Goal: Task Accomplishment & Management: Complete application form

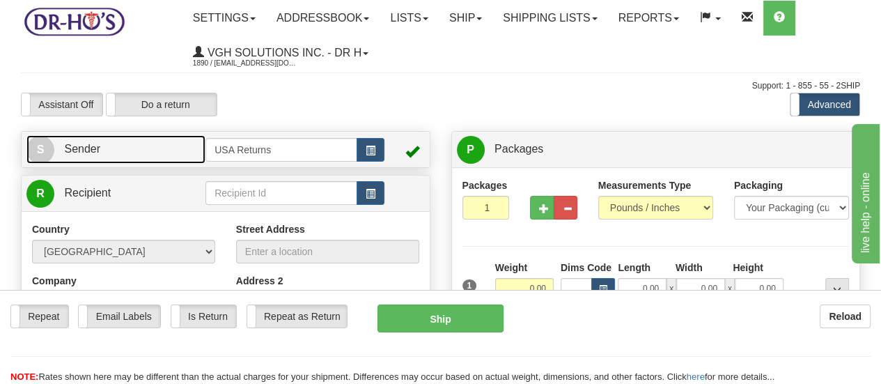
click at [36, 139] on span "S" at bounding box center [40, 150] width 28 height 28
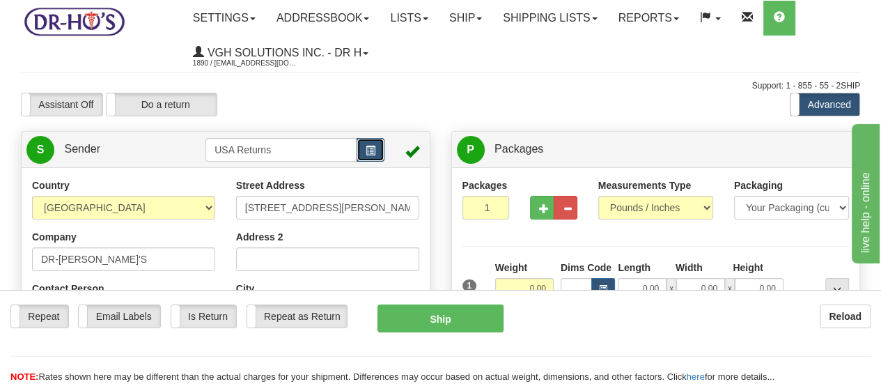
click at [376, 153] on button "button" at bounding box center [371, 150] width 28 height 24
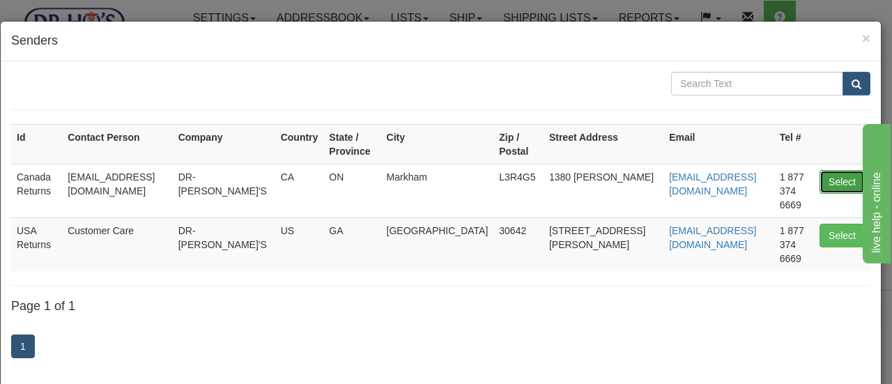
click at [827, 170] on button "Select" at bounding box center [841, 182] width 45 height 24
type input "Canada Returns"
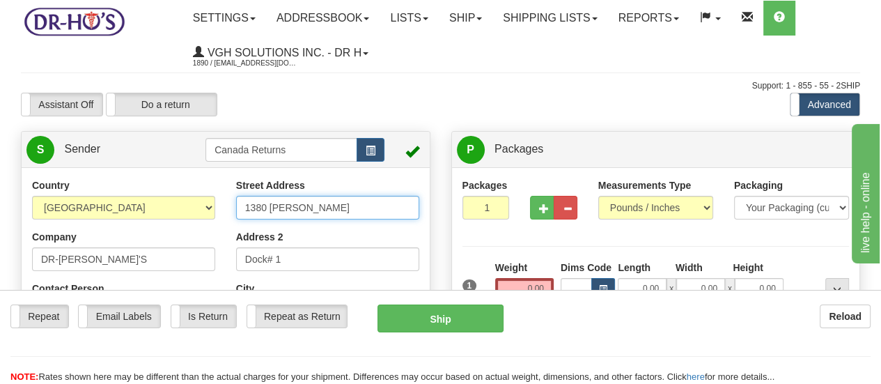
drag, startPoint x: 344, startPoint y: 213, endPoint x: 88, endPoint y: 213, distance: 255.6
click at [88, 213] on div "Country [GEOGRAPHIC_DATA] [GEOGRAPHIC_DATA] [GEOGRAPHIC_DATA] [GEOGRAPHIC_DATA]…" at bounding box center [226, 371] width 408 height 386
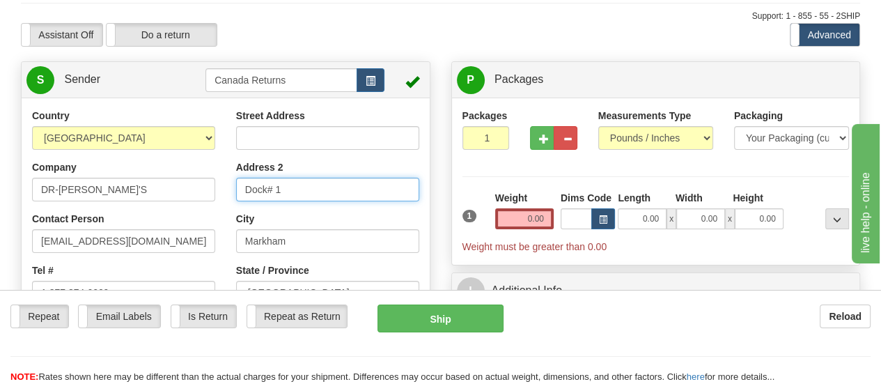
drag, startPoint x: 289, startPoint y: 190, endPoint x: 157, endPoint y: 189, distance: 132.3
click at [157, 189] on div "Country [GEOGRAPHIC_DATA] [GEOGRAPHIC_DATA] [GEOGRAPHIC_DATA] [GEOGRAPHIC_DATA]…" at bounding box center [226, 302] width 408 height 386
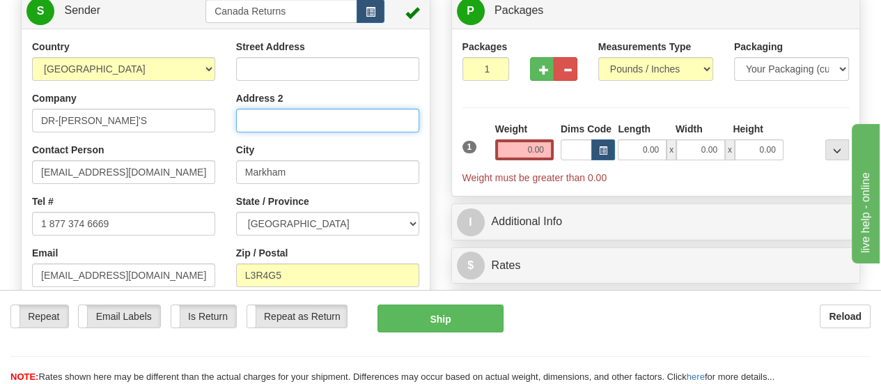
scroll to position [139, 0]
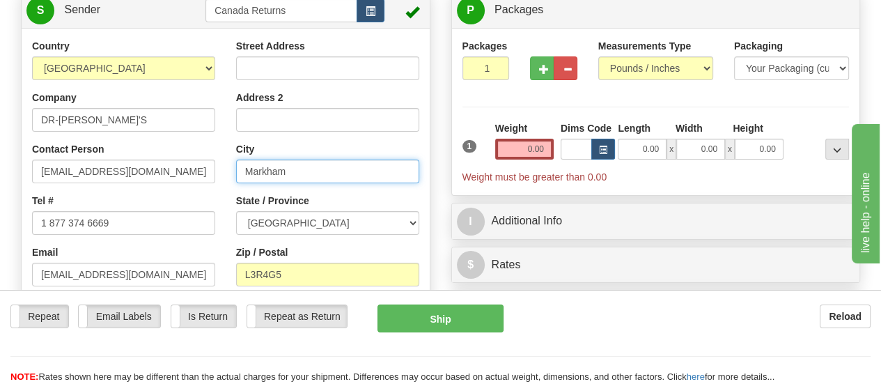
drag, startPoint x: 301, startPoint y: 172, endPoint x: 208, endPoint y: 176, distance: 92.7
click at [208, 176] on div "Country [GEOGRAPHIC_DATA] [GEOGRAPHIC_DATA] [GEOGRAPHIC_DATA] [GEOGRAPHIC_DATA]…" at bounding box center [226, 232] width 408 height 386
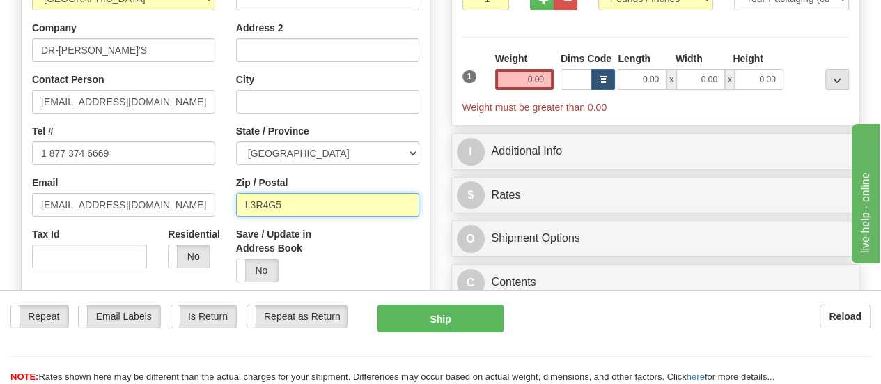
drag, startPoint x: 293, startPoint y: 206, endPoint x: 201, endPoint y: 208, distance: 92.0
click at [201, 208] on div "Country [GEOGRAPHIC_DATA] [GEOGRAPHIC_DATA] [GEOGRAPHIC_DATA] [GEOGRAPHIC_DATA]…" at bounding box center [226, 162] width 408 height 386
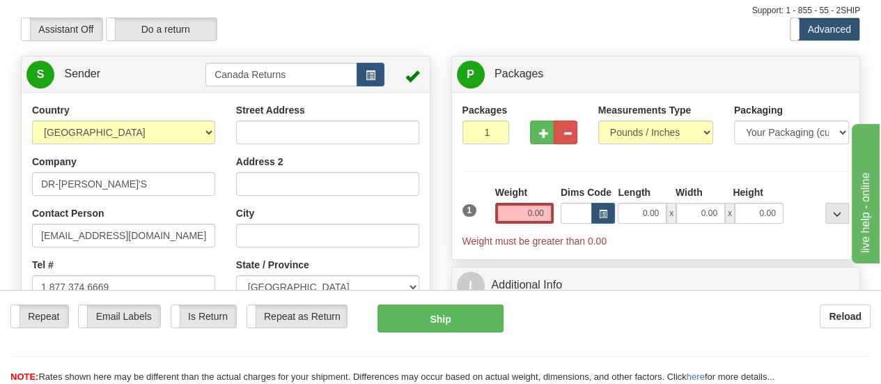
scroll to position [70, 0]
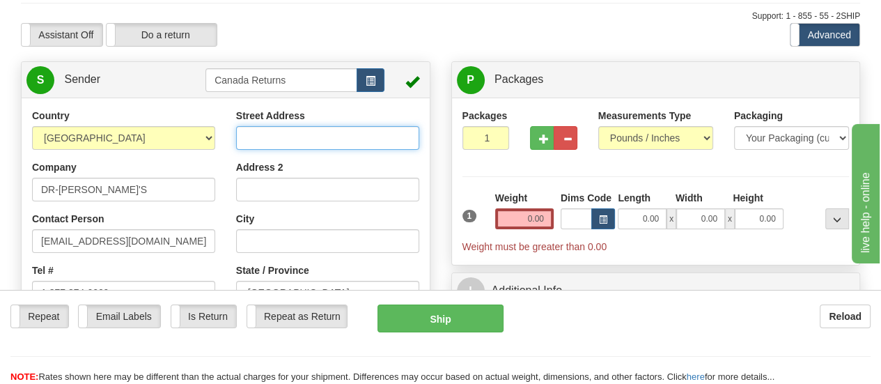
click at [366, 138] on input "Street Address" at bounding box center [327, 138] width 183 height 24
paste input "484 Avenue Rd Apt 110 Toronto Ontario M4V2J4 Canada"
type input "484 Avenue Rd Apt 110 Toronto Ontario M4V2J4 Canada"
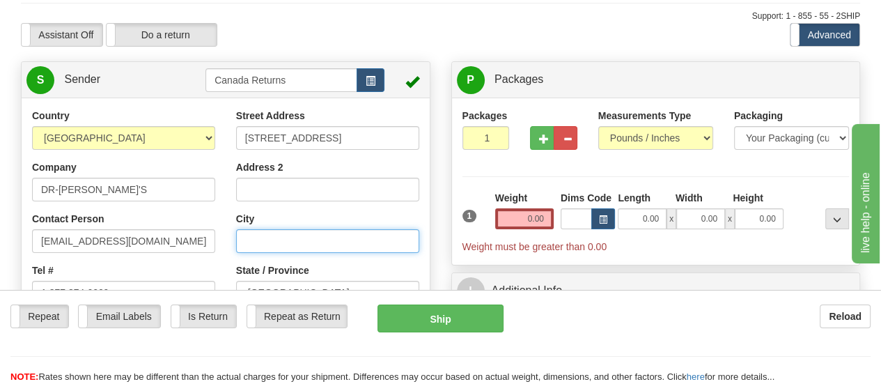
scroll to position [0, 0]
click at [351, 240] on input "City" at bounding box center [327, 241] width 183 height 24
paste input "484 Avenue Rd Apt 110 Toronto Ontario M4V2J4 Canada"
drag, startPoint x: 267, startPoint y: 243, endPoint x: 224, endPoint y: 242, distance: 43.2
click at [224, 242] on div "Country [GEOGRAPHIC_DATA] [GEOGRAPHIC_DATA] [GEOGRAPHIC_DATA] [GEOGRAPHIC_DATA]…" at bounding box center [226, 302] width 408 height 386
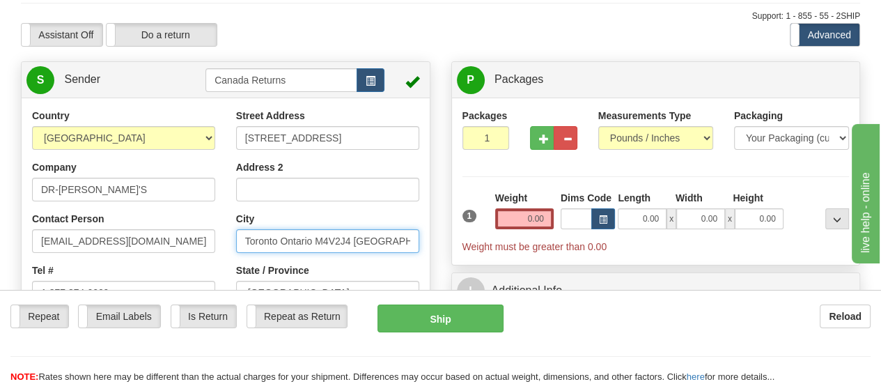
type input "Toronto Ontario M4V2J4 Canada"
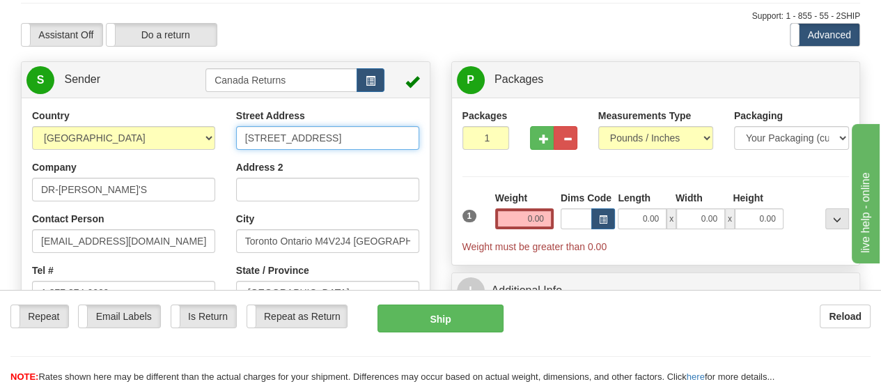
scroll to position [0, 81]
drag, startPoint x: 348, startPoint y: 137, endPoint x: 421, endPoint y: 136, distance: 72.4
click at [421, 136] on div "Street Address 484 Avenue Rd Apt 110 Toronto Ontario M4V2J4 Canada Address 2 Ci…" at bounding box center [328, 270] width 204 height 323
type input "484 Avenue Rd Apt 110"
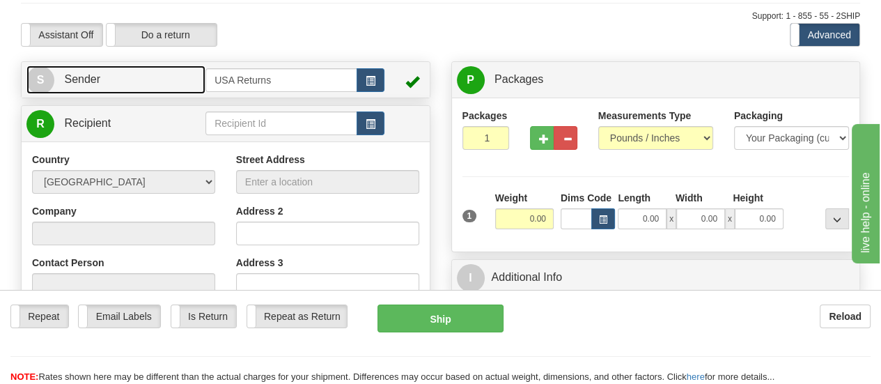
click at [45, 78] on span "S" at bounding box center [40, 80] width 28 height 28
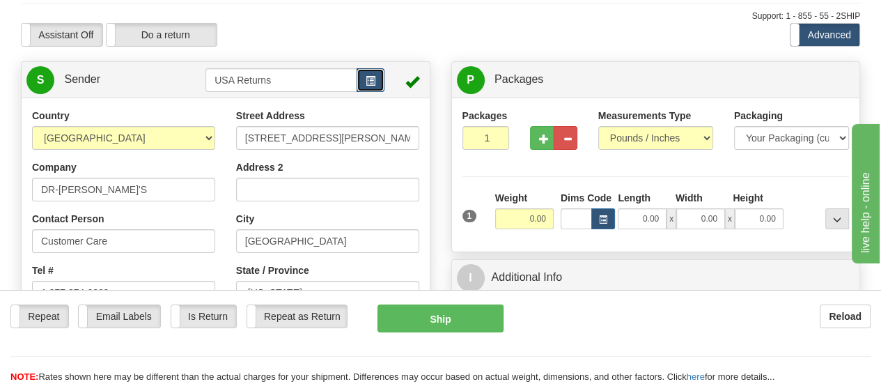
click at [375, 77] on span "button" at bounding box center [371, 81] width 10 height 9
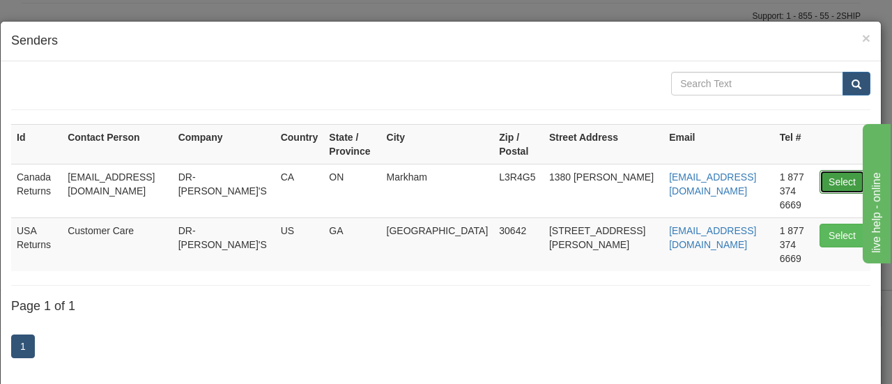
click at [841, 170] on button "Select" at bounding box center [841, 182] width 45 height 24
type input "Canada Returns"
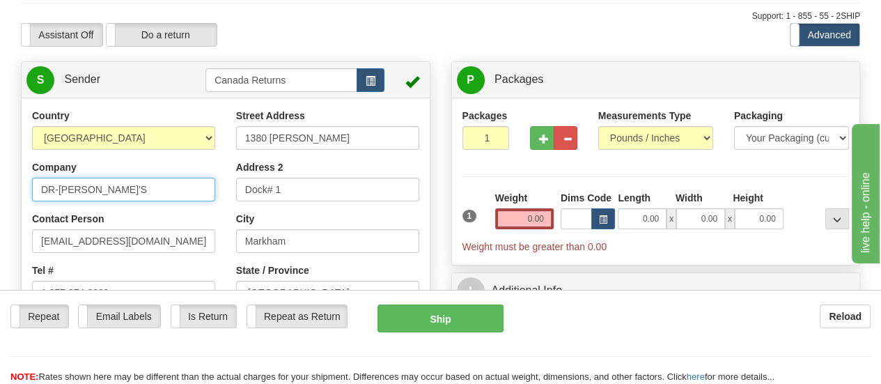
drag, startPoint x: 113, startPoint y: 194, endPoint x: 15, endPoint y: 194, distance: 97.5
click at [22, 194] on div "Country [GEOGRAPHIC_DATA] [GEOGRAPHIC_DATA] [GEOGRAPHIC_DATA] [GEOGRAPHIC_DATA]…" at bounding box center [226, 302] width 408 height 386
paste input "[PERSON_NAME]"
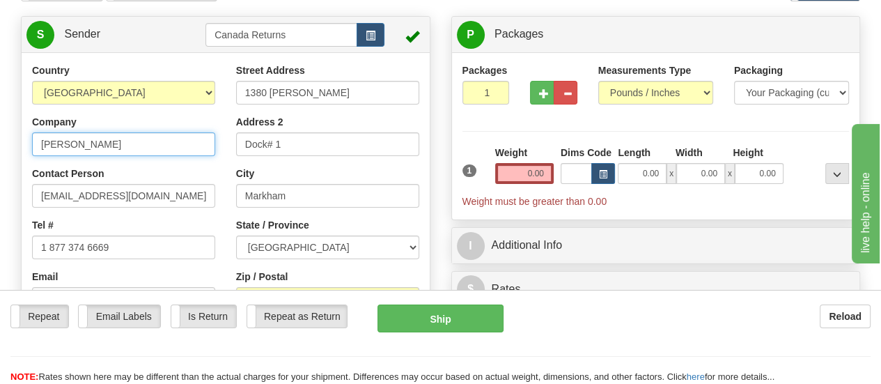
scroll to position [139, 0]
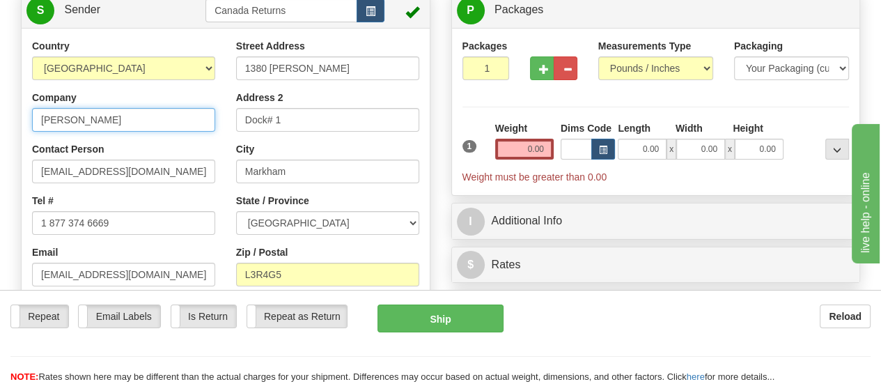
type input "[PERSON_NAME]"
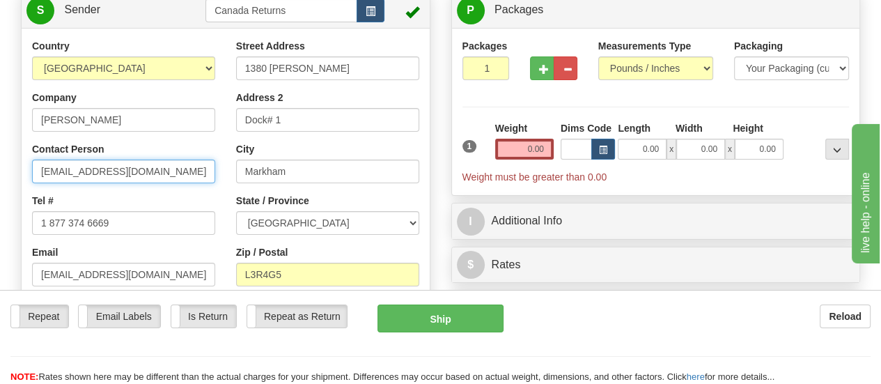
drag, startPoint x: 164, startPoint y: 172, endPoint x: 5, endPoint y: 171, distance: 158.8
paste input "[PERSON_NAME]"
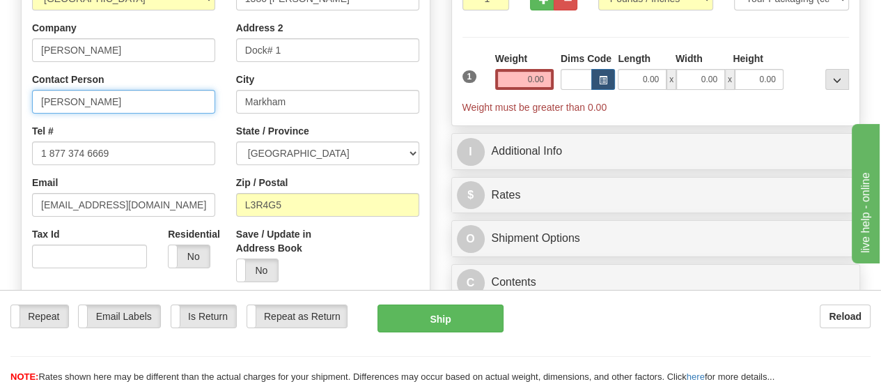
type input "[PERSON_NAME]"
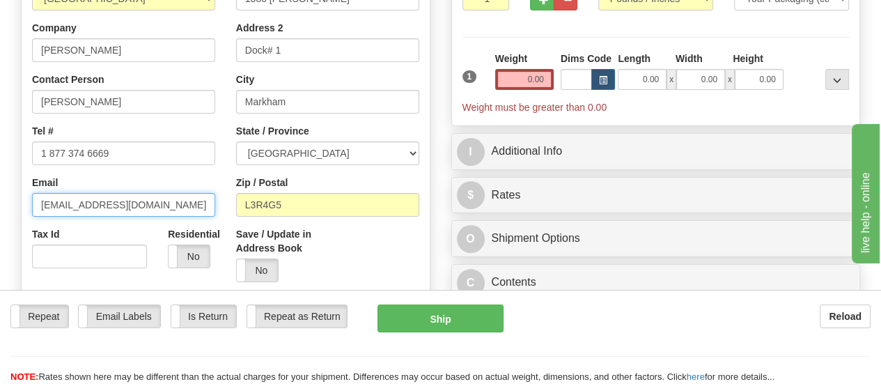
drag, startPoint x: 137, startPoint y: 208, endPoint x: 22, endPoint y: 211, distance: 114.3
click at [22, 211] on div "Country [GEOGRAPHIC_DATA] [GEOGRAPHIC_DATA] [GEOGRAPHIC_DATA] [GEOGRAPHIC_DATA]…" at bounding box center [124, 123] width 204 height 309
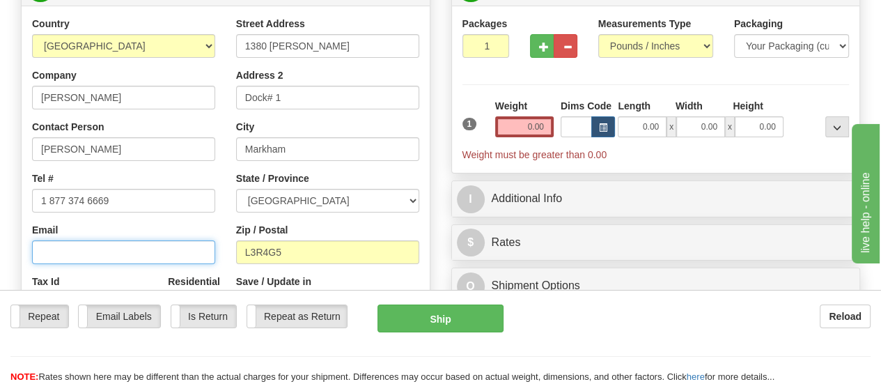
scroll to position [139, 0]
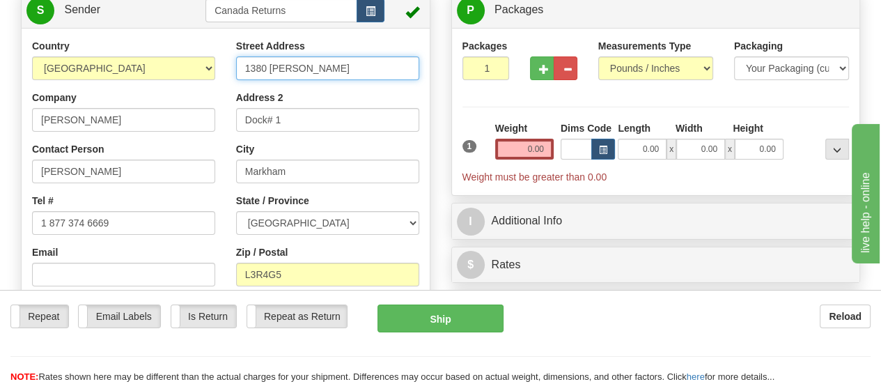
drag, startPoint x: 306, startPoint y: 70, endPoint x: 195, endPoint y: 85, distance: 112.4
click at [195, 85] on div "Country [GEOGRAPHIC_DATA] [GEOGRAPHIC_DATA] [GEOGRAPHIC_DATA] [GEOGRAPHIC_DATA]…" at bounding box center [226, 232] width 408 height 386
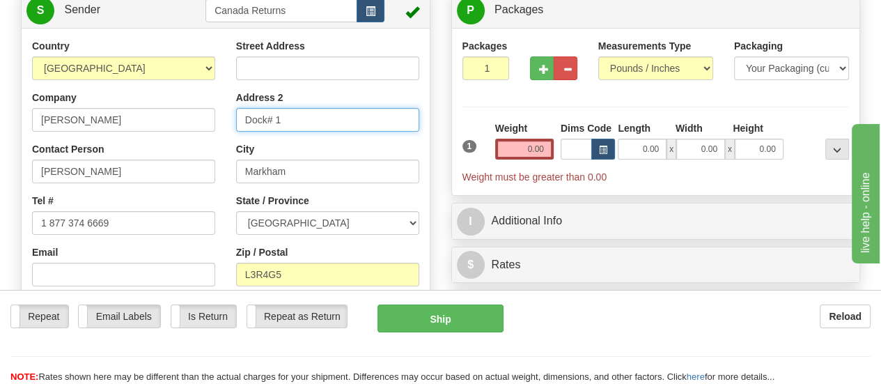
drag, startPoint x: 295, startPoint y: 119, endPoint x: 224, endPoint y: 133, distance: 72.4
click at [224, 133] on div "Country [GEOGRAPHIC_DATA] [GEOGRAPHIC_DATA] [GEOGRAPHIC_DATA] [GEOGRAPHIC_DATA]…" at bounding box center [226, 232] width 408 height 386
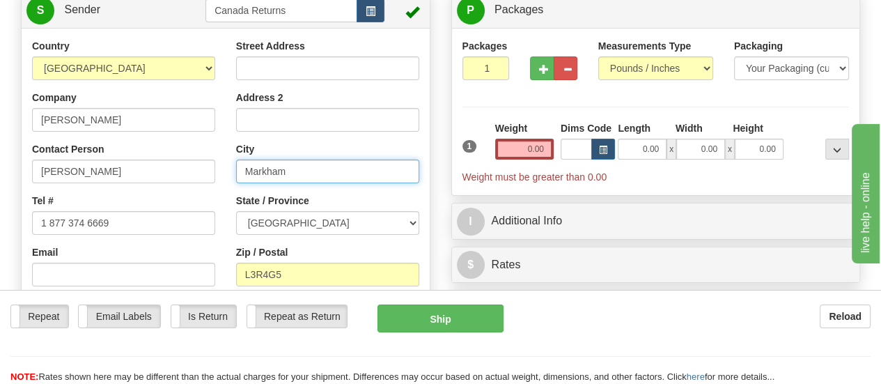
drag, startPoint x: 296, startPoint y: 172, endPoint x: 229, endPoint y: 182, distance: 67.6
click at [229, 182] on div "Street Address Address 2 City [GEOGRAPHIC_DATA] State / Province [GEOGRAPHIC_DA…" at bounding box center [328, 200] width 204 height 323
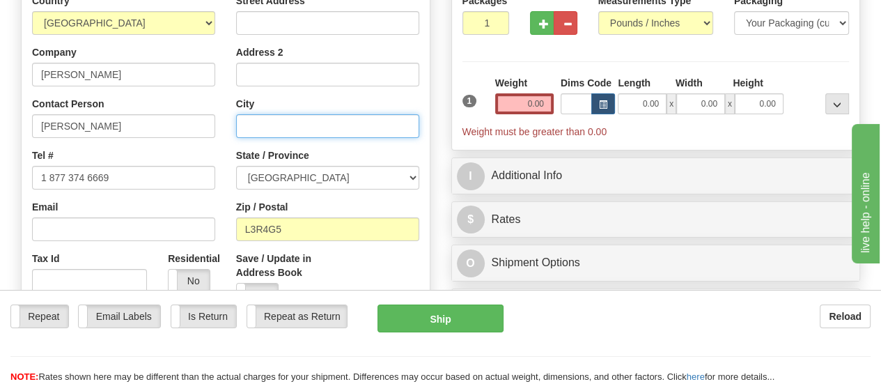
scroll to position [209, 0]
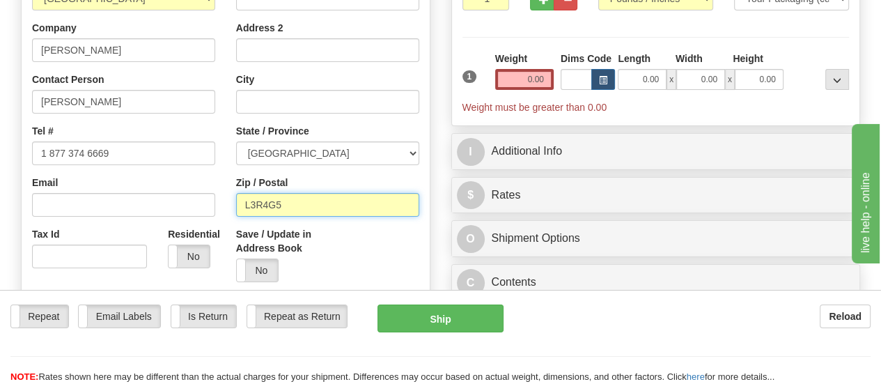
drag, startPoint x: 311, startPoint y: 203, endPoint x: 212, endPoint y: 211, distance: 99.9
click at [212, 211] on div "Country [GEOGRAPHIC_DATA] [GEOGRAPHIC_DATA] [GEOGRAPHIC_DATA] [GEOGRAPHIC_DATA]…" at bounding box center [226, 162] width 408 height 386
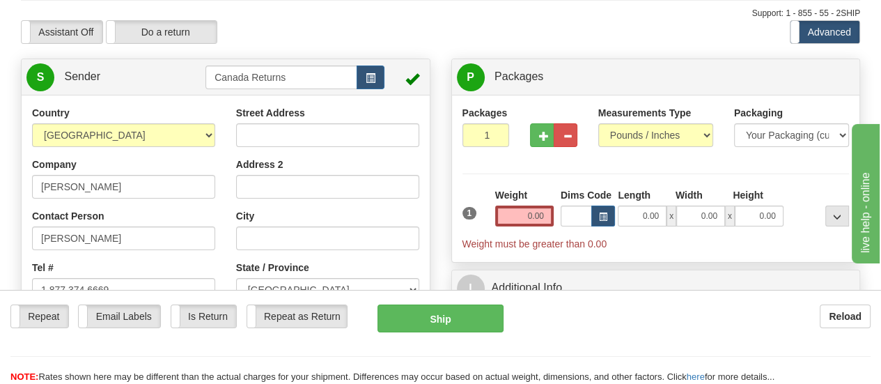
scroll to position [70, 0]
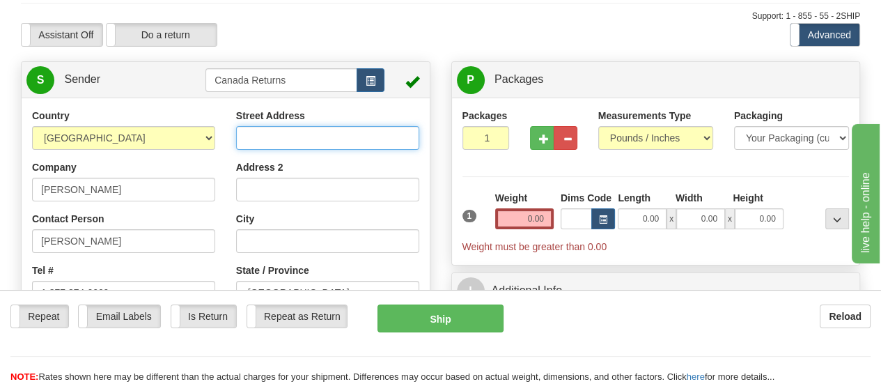
click at [345, 132] on input "Street Address" at bounding box center [327, 138] width 183 height 24
click at [391, 143] on input "Street Address" at bounding box center [327, 138] width 183 height 24
paste input "[STREET_ADDRESS][PERSON_NAME][PERSON_NAME]"
type input "[STREET_ADDRESS][PERSON_NAME][PERSON_NAME]"
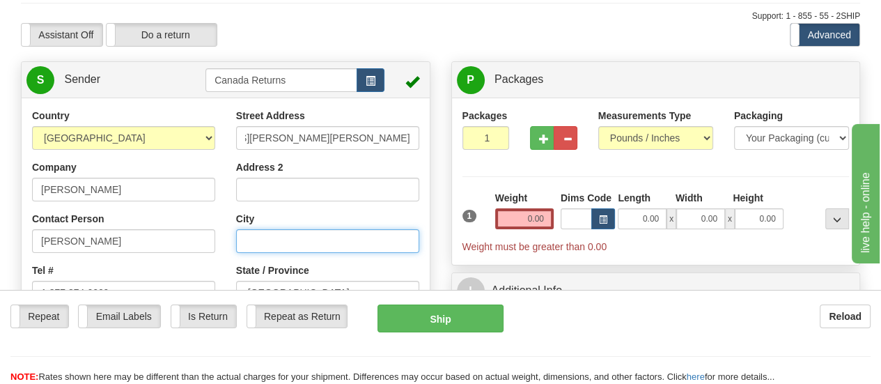
scroll to position [0, 0]
click at [368, 244] on input "City" at bounding box center [327, 241] width 183 height 24
paste input "[STREET_ADDRESS][PERSON_NAME][PERSON_NAME]"
click at [367, 248] on input "City" at bounding box center [327, 241] width 183 height 24
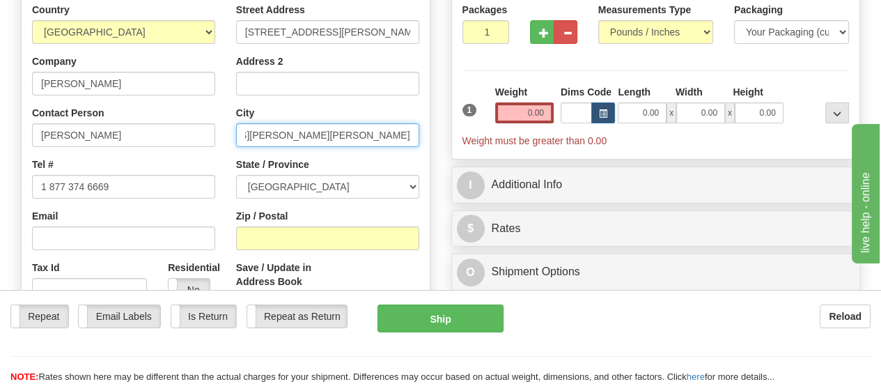
scroll to position [209, 0]
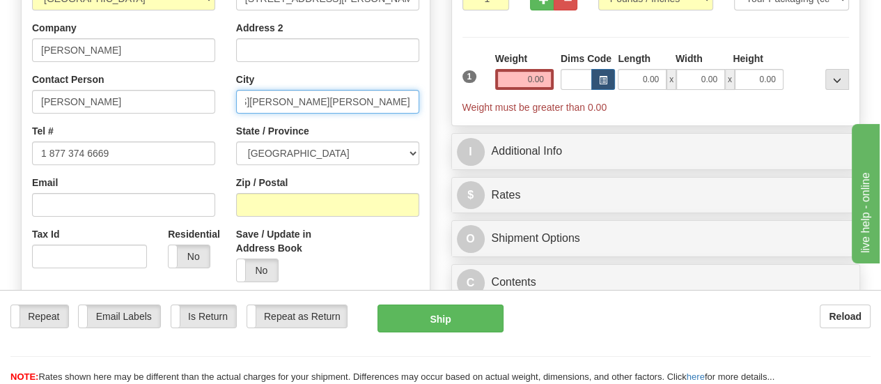
type input "[STREET_ADDRESS][PERSON_NAME][PERSON_NAME]"
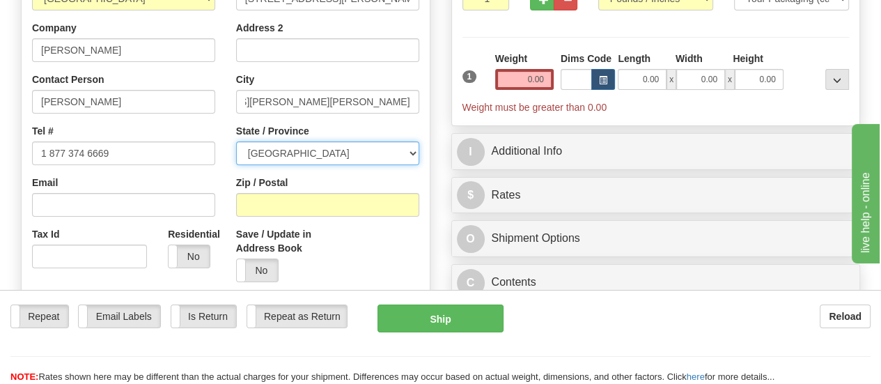
scroll to position [0, 0]
click at [414, 155] on select "[GEOGRAPHIC_DATA] [GEOGRAPHIC_DATA] [GEOGRAPHIC_DATA] [GEOGRAPHIC_DATA] [GEOGRA…" at bounding box center [327, 153] width 183 height 24
select select "BC"
click at [236, 142] on select "[GEOGRAPHIC_DATA] [GEOGRAPHIC_DATA] [GEOGRAPHIC_DATA] [GEOGRAPHIC_DATA] [GEOGRA…" at bounding box center [327, 153] width 183 height 24
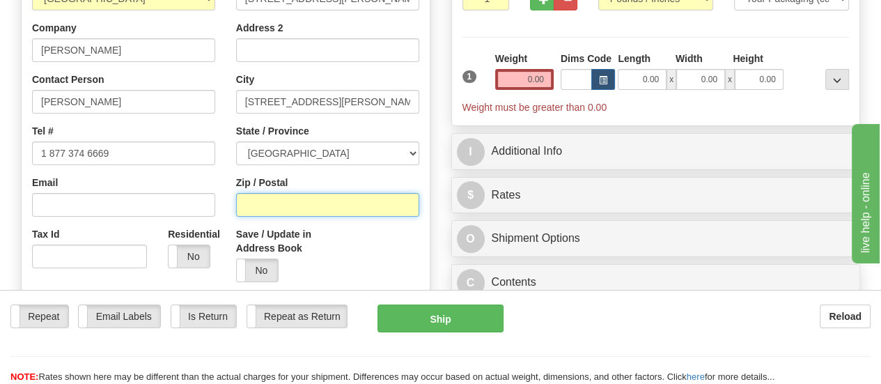
click at [389, 209] on input "Zip / Postal" at bounding box center [327, 205] width 183 height 24
paste input "[STREET_ADDRESS][PERSON_NAME][PERSON_NAME]"
drag, startPoint x: 339, startPoint y: 212, endPoint x: 123, endPoint y: 214, distance: 215.2
click at [123, 214] on div "Country [GEOGRAPHIC_DATA] [GEOGRAPHIC_DATA] [GEOGRAPHIC_DATA] [GEOGRAPHIC_DATA]…" at bounding box center [226, 162] width 408 height 386
click at [336, 206] on input "V1B3K8 [GEOGRAPHIC_DATA]" at bounding box center [327, 205] width 183 height 24
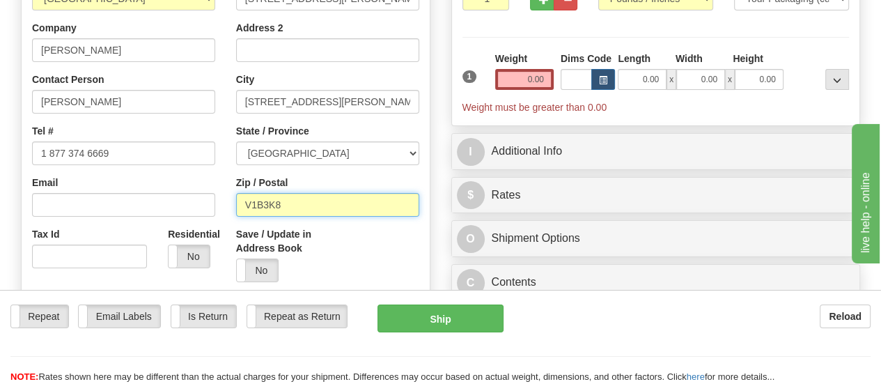
type input "V1B3K8"
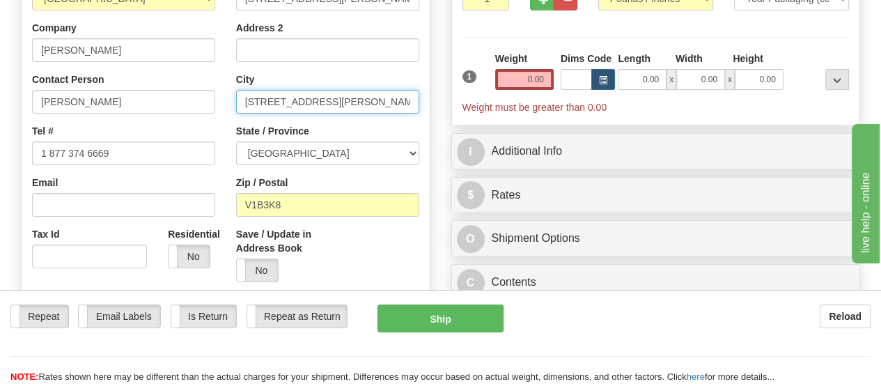
drag, startPoint x: 334, startPoint y: 102, endPoint x: 245, endPoint y: 115, distance: 89.3
click at [245, 115] on div "Street Address [STREET_ADDRESS][PERSON_NAME][PERSON_NAME] Address 2 City [STREE…" at bounding box center [328, 130] width 204 height 323
click at [281, 103] on input "[PERSON_NAME] [GEOGRAPHIC_DATA] V1B3K8 [GEOGRAPHIC_DATA]" at bounding box center [327, 102] width 183 height 24
drag, startPoint x: 279, startPoint y: 106, endPoint x: 410, endPoint y: 101, distance: 131.0
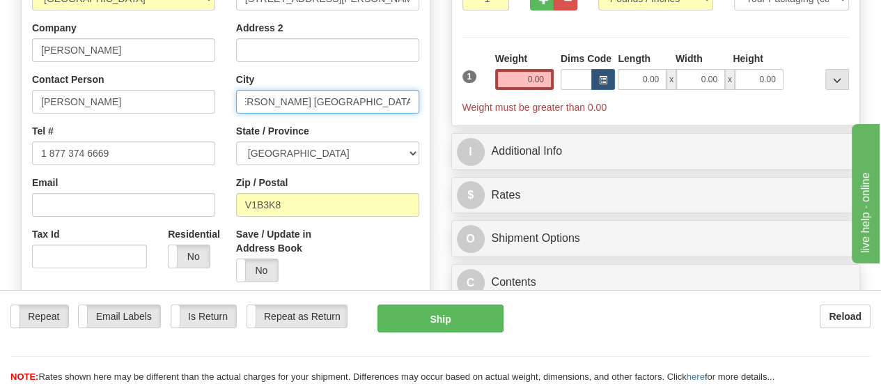
click at [410, 101] on input "[PERSON_NAME] [GEOGRAPHIC_DATA] V1B3K8 [GEOGRAPHIC_DATA]" at bounding box center [327, 102] width 183 height 24
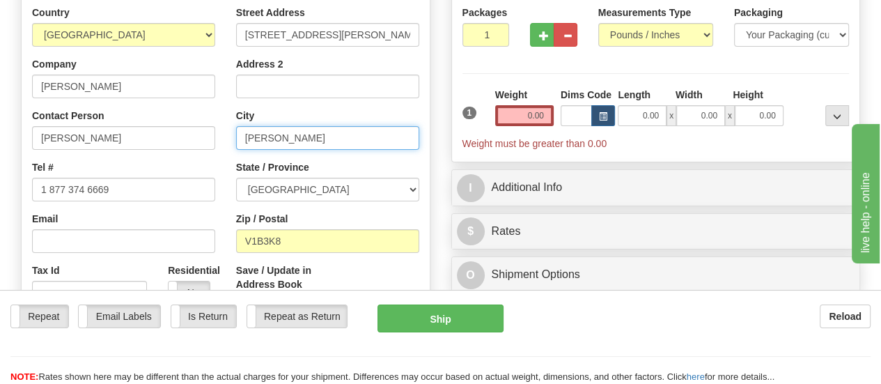
scroll to position [139, 0]
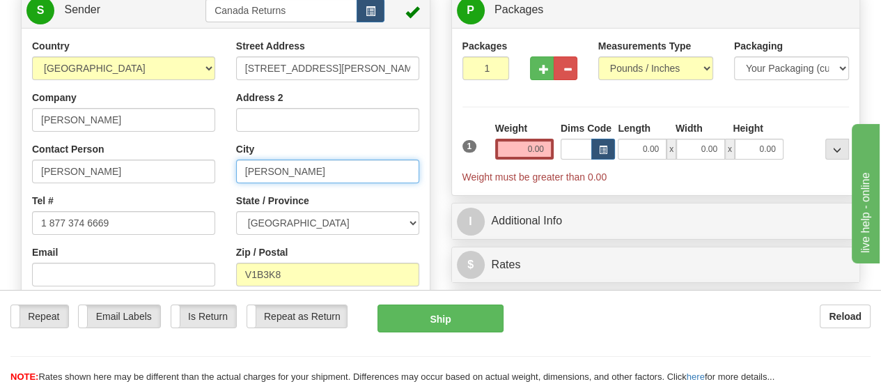
type input "[PERSON_NAME]"
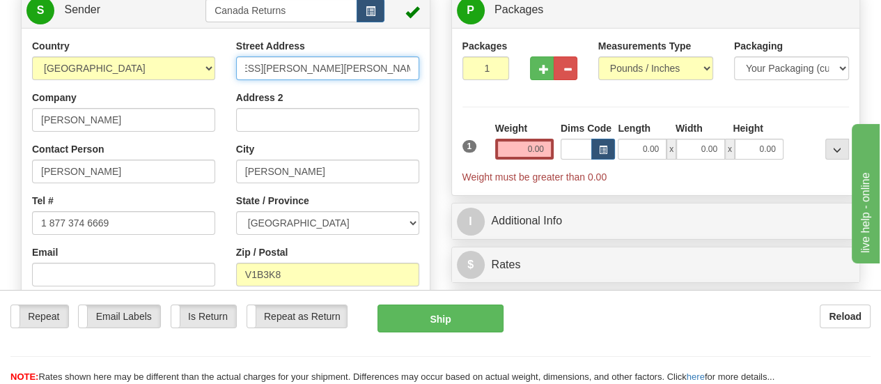
scroll to position [0, 104]
drag, startPoint x: 336, startPoint y: 69, endPoint x: 409, endPoint y: 73, distance: 72.6
click at [409, 73] on input "[STREET_ADDRESS][PERSON_NAME][PERSON_NAME]" at bounding box center [327, 68] width 183 height 24
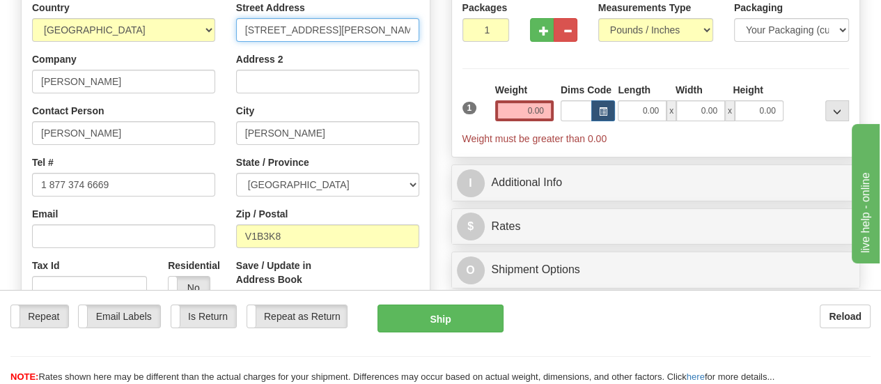
scroll to position [209, 0]
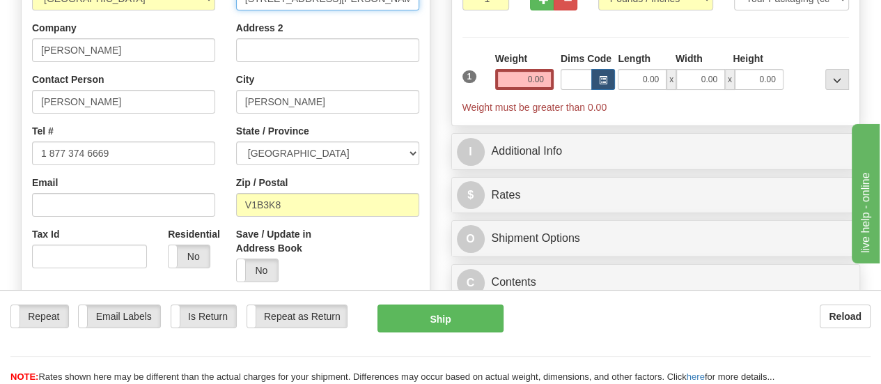
type input "[STREET_ADDRESS][PERSON_NAME]"
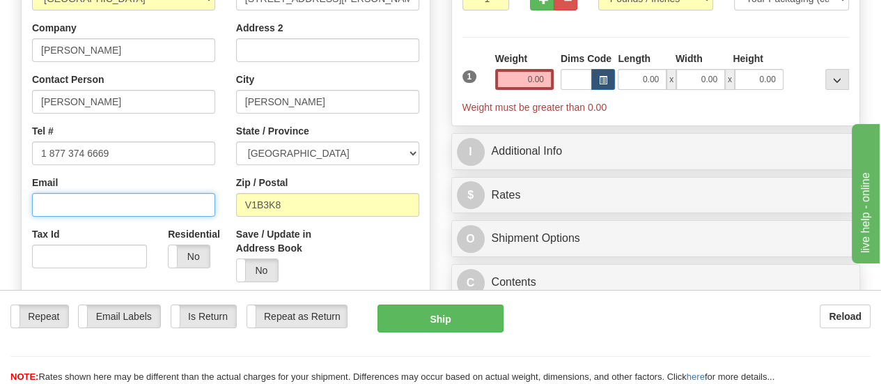
click at [181, 200] on input "Email" at bounding box center [123, 205] width 183 height 24
paste input "[EMAIL_ADDRESS][DOMAIN_NAME]"
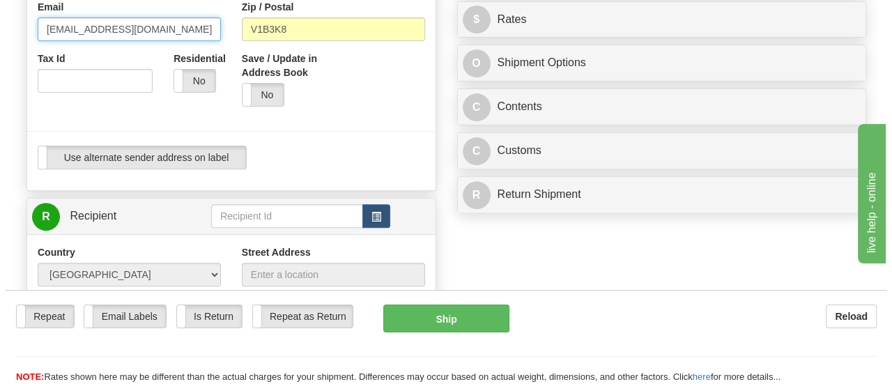
scroll to position [418, 0]
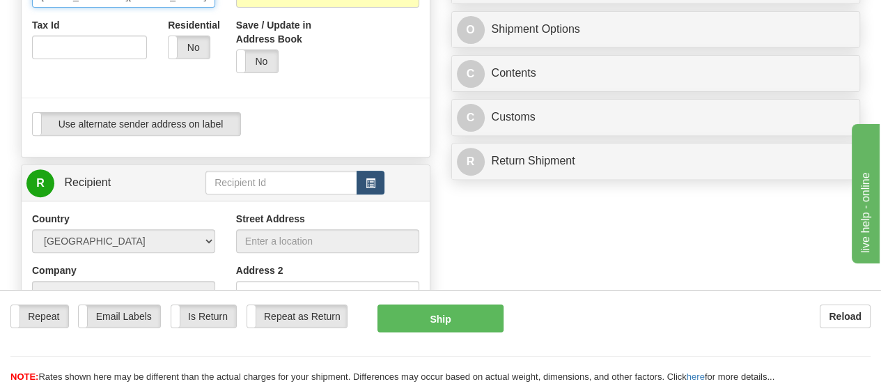
type input "[EMAIL_ADDRESS][DOMAIN_NAME]"
click at [377, 181] on button "button" at bounding box center [371, 183] width 28 height 24
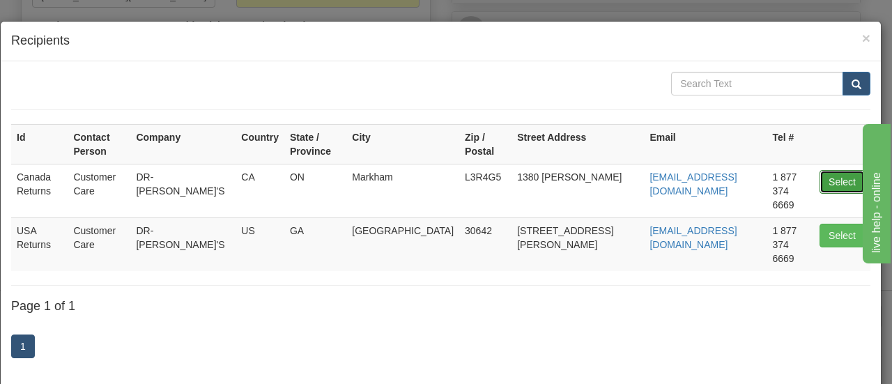
click at [819, 170] on button "Select" at bounding box center [841, 182] width 45 height 24
type input "Canada Returns"
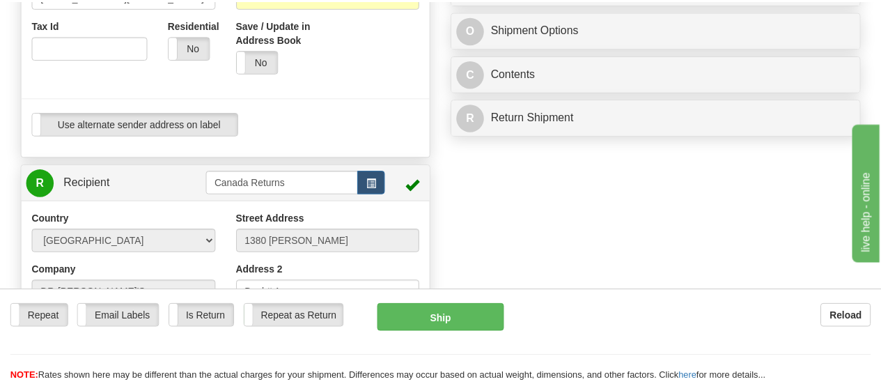
scroll to position [97, 0]
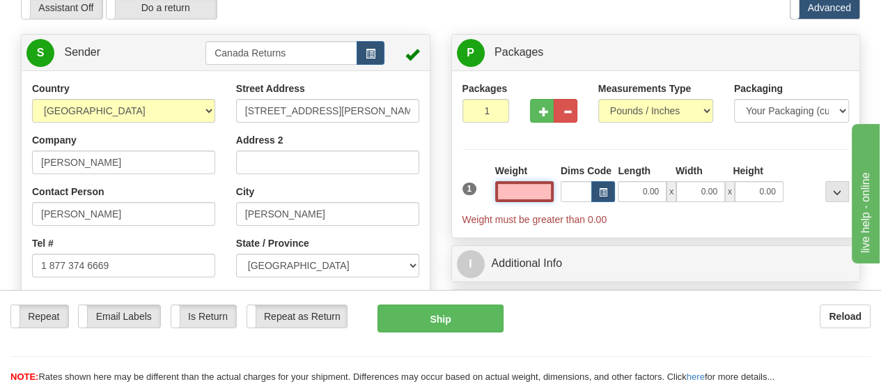
click at [535, 193] on input "text" at bounding box center [524, 191] width 59 height 21
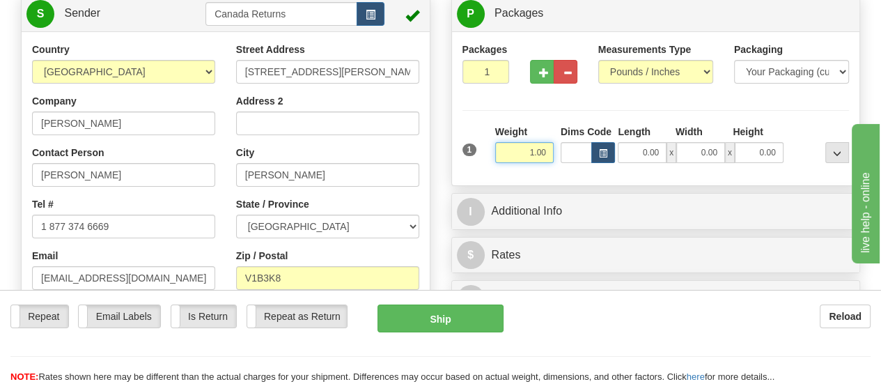
scroll to position [166, 0]
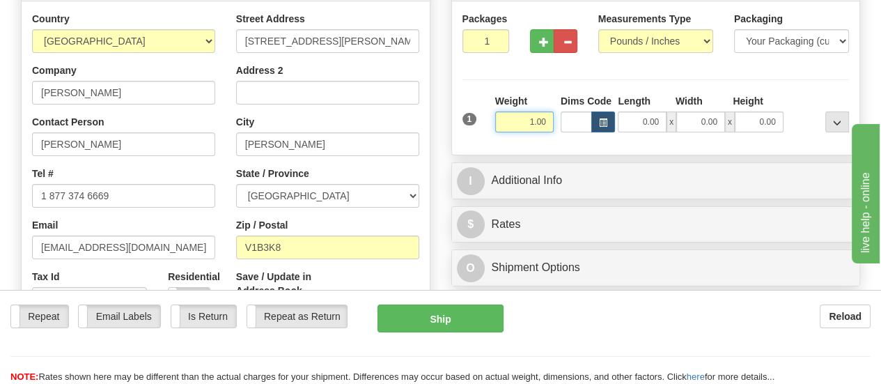
type input "1.00"
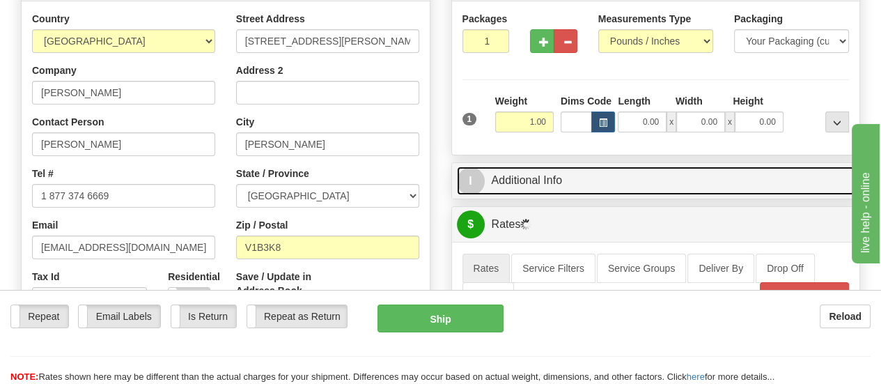
click at [527, 182] on link "I Additional Info" at bounding box center [656, 180] width 398 height 29
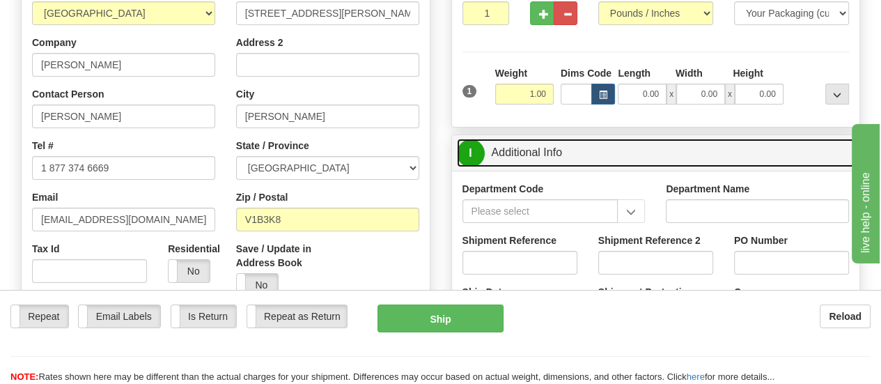
scroll to position [236, 0]
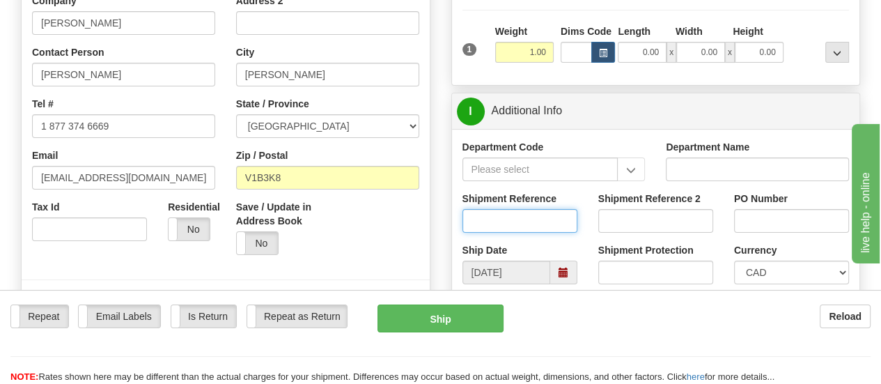
click at [550, 217] on input "Shipment Reference" at bounding box center [520, 221] width 115 height 24
click at [546, 214] on input "Shipment Reference" at bounding box center [520, 221] width 115 height 24
paste input "1196167"
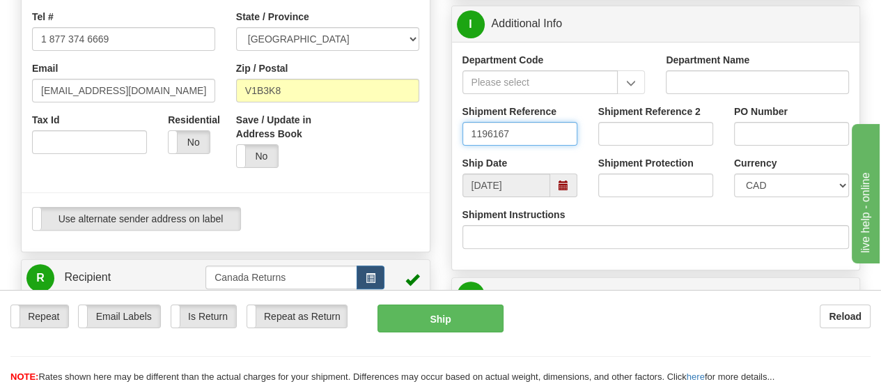
scroll to position [375, 0]
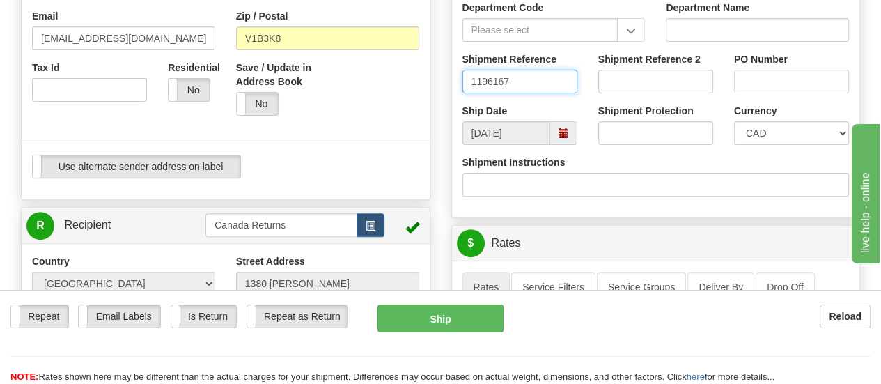
click at [559, 130] on span at bounding box center [564, 133] width 10 height 10
type input "1196167"
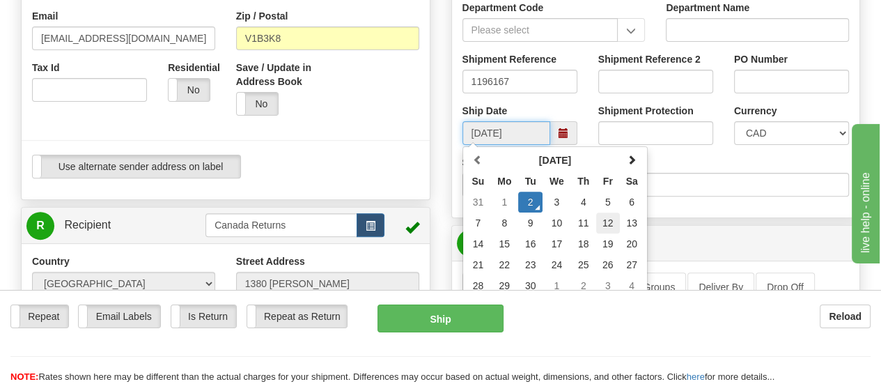
click at [605, 219] on td "12" at bounding box center [608, 222] width 24 height 21
type input "[DATE]"
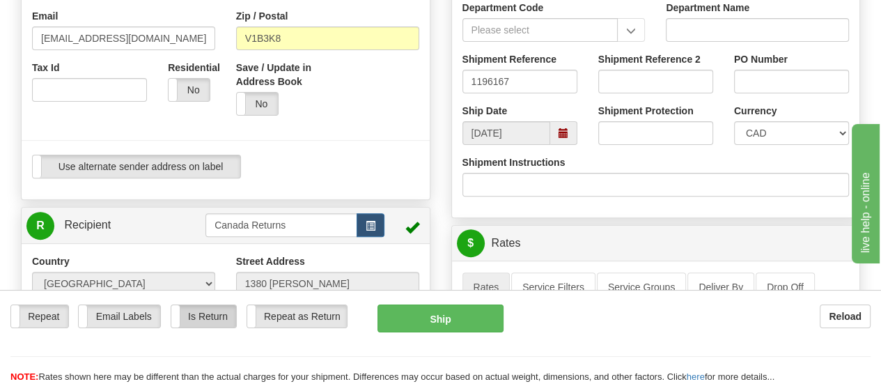
click at [201, 305] on label "Is Return" at bounding box center [203, 316] width 65 height 22
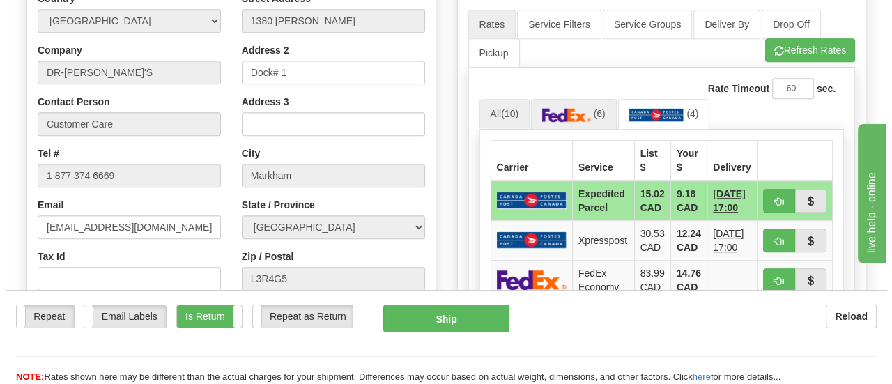
scroll to position [654, 0]
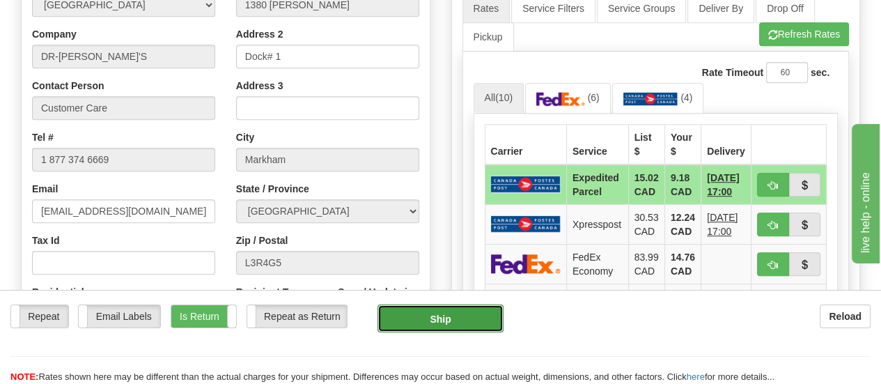
click at [440, 304] on button "Ship" at bounding box center [441, 318] width 126 height 28
type input "DOM.EP"
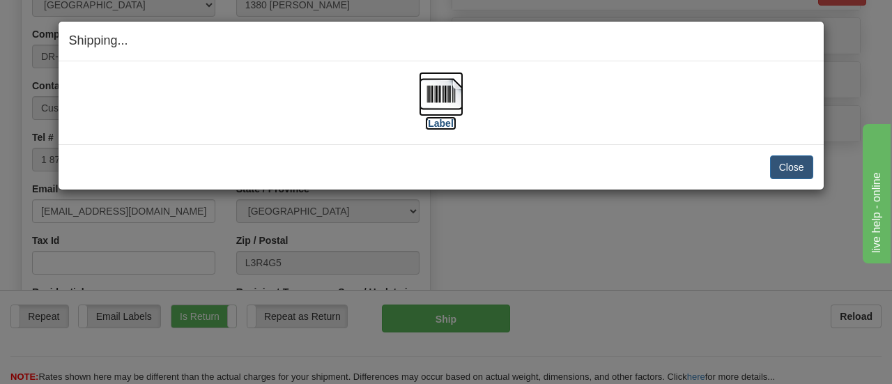
click at [441, 125] on label "[Label]" at bounding box center [441, 123] width 32 height 14
